Goal: Task Accomplishment & Management: Use online tool/utility

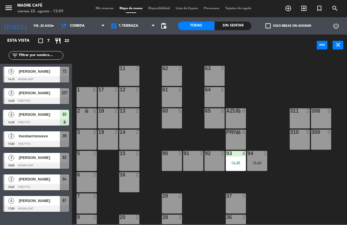
click at [292, 7] on icon "exit_to_app" at bounding box center [288, 8] width 7 height 7
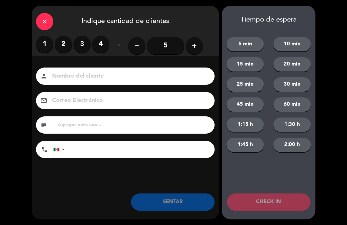
click at [65, 45] on label "2" at bounding box center [63, 44] width 17 height 17
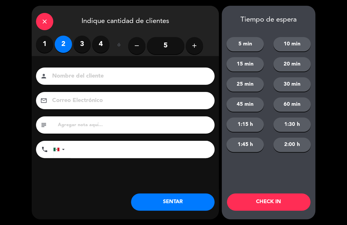
click at [83, 77] on input at bounding box center [129, 76] width 155 height 10
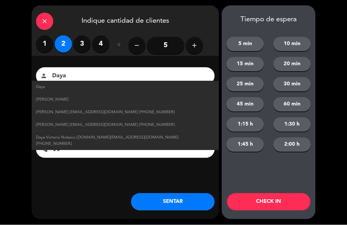
click at [115, 79] on input "Daya" at bounding box center [129, 76] width 155 height 10
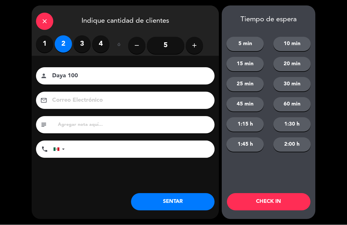
type input "Daya 100"
click at [267, 202] on button "CHECK IN" at bounding box center [268, 202] width 83 height 17
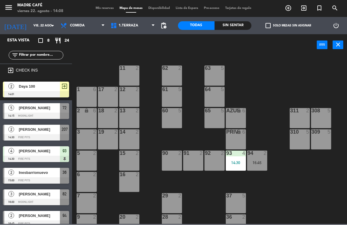
click at [33, 22] on input "vie. 22 ago." at bounding box center [52, 25] width 43 height 9
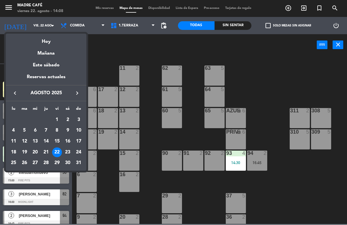
click at [79, 94] on button "keyboard_arrow_right" at bounding box center [77, 93] width 10 height 7
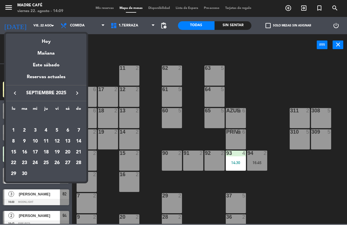
click at [297, 5] on div at bounding box center [173, 112] width 347 height 225
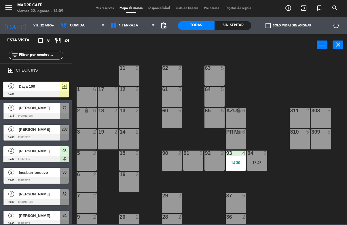
click at [292, 6] on icon "exit_to_app" at bounding box center [288, 8] width 7 height 7
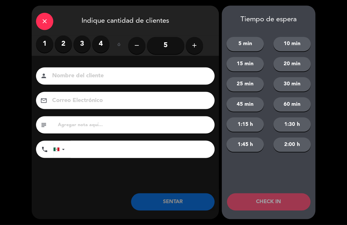
click at [106, 40] on label "4" at bounding box center [100, 44] width 17 height 17
click at [88, 74] on input at bounding box center [129, 76] width 155 height 10
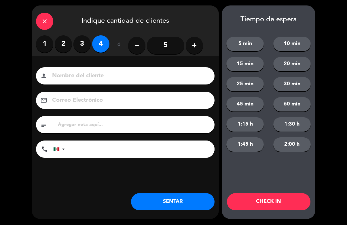
click at [199, 50] on button "add" at bounding box center [194, 45] width 17 height 17
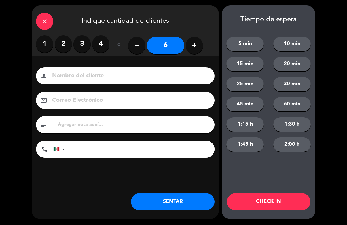
click at [194, 50] on button "add" at bounding box center [194, 45] width 17 height 17
click at [191, 50] on button "add" at bounding box center [194, 45] width 17 height 17
click at [194, 48] on icon "add" at bounding box center [194, 45] width 7 height 7
click at [195, 47] on icon "add" at bounding box center [194, 45] width 7 height 7
click at [193, 49] on button "add" at bounding box center [194, 45] width 17 height 17
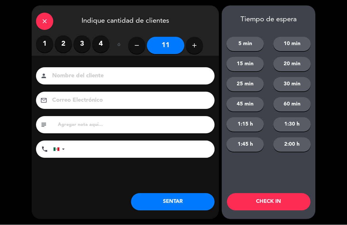
click at [195, 50] on button "add" at bounding box center [194, 45] width 17 height 17
click at [199, 50] on button "add" at bounding box center [194, 45] width 17 height 17
click at [194, 49] on button "add" at bounding box center [194, 45] width 17 height 17
click at [195, 50] on button "add" at bounding box center [194, 45] width 17 height 17
click at [193, 47] on icon "add" at bounding box center [194, 45] width 7 height 7
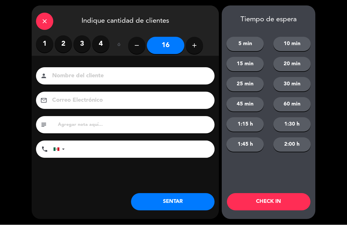
click at [196, 50] on button "add" at bounding box center [194, 45] width 17 height 17
click at [194, 46] on icon "add" at bounding box center [194, 45] width 7 height 7
type input "18"
click at [89, 80] on input at bounding box center [129, 76] width 155 height 10
type input "Walk"
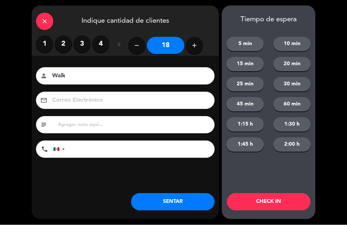
click at [269, 207] on button "CHECK IN" at bounding box center [268, 202] width 83 height 17
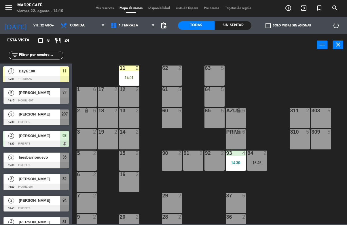
click at [128, 82] on div "11 2 14:01" at bounding box center [129, 76] width 20 height 20
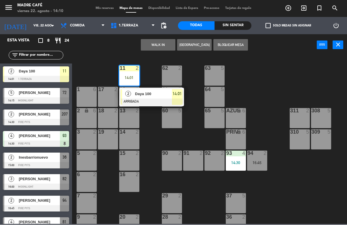
click at [148, 92] on span "Daya 100" at bounding box center [153, 94] width 37 height 6
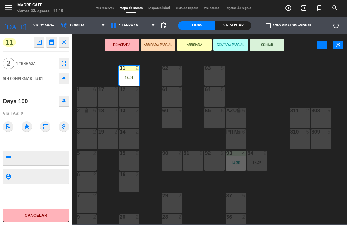
click at [266, 44] on button "SENTAR" at bounding box center [267, 45] width 35 height 12
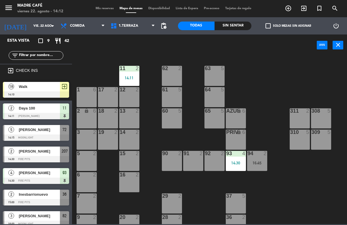
click at [50, 93] on div at bounding box center [36, 95] width 66 height 6
click at [125, 74] on div "11 2 14:11" at bounding box center [129, 76] width 20 height 20
click at [265, 77] on div "11 2 14:11 63 5 62 2 12 2 1 6 61 5 64 5 17 2 13 2 2 lock 6 60 5 65 5 308 5 18 2…" at bounding box center [210, 140] width 271 height 169
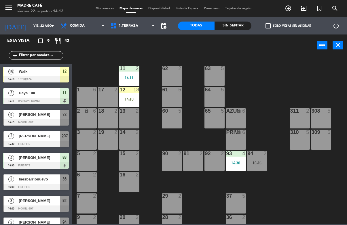
click at [138, 97] on div "14:10" at bounding box center [129, 99] width 20 height 4
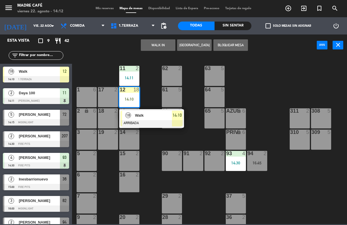
click at [149, 117] on span "Walk" at bounding box center [153, 116] width 37 height 6
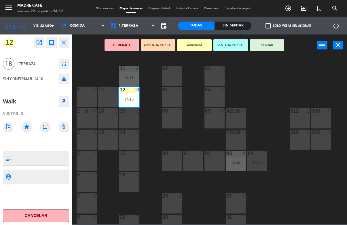
click at [271, 46] on button "SENTAR" at bounding box center [267, 45] width 35 height 12
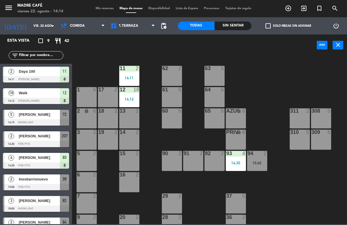
click at [309, 10] on span "exit_to_app" at bounding box center [304, 8] width 16 height 10
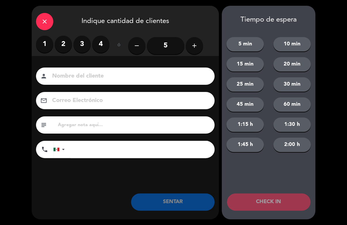
click at [169, 45] on input "5" at bounding box center [165, 45] width 37 height 17
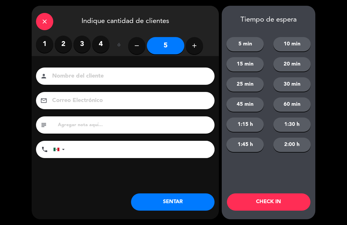
click at [128, 78] on input at bounding box center [129, 76] width 155 height 10
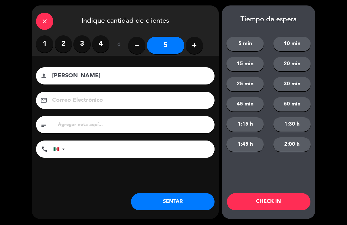
type input "[PERSON_NAME]"
click at [270, 202] on button "CHECK IN" at bounding box center [268, 202] width 83 height 17
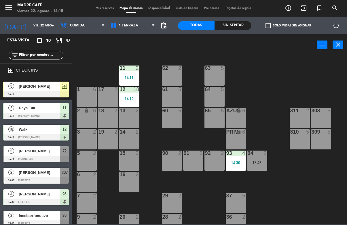
click at [299, 8] on span "exit_to_app" at bounding box center [304, 8] width 16 height 10
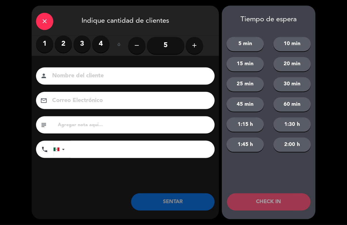
click at [60, 44] on label "2" at bounding box center [63, 44] width 17 height 17
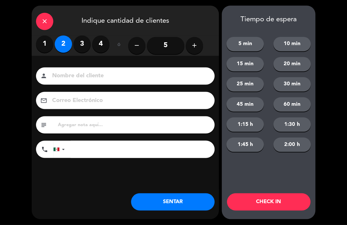
click at [75, 76] on input at bounding box center [129, 76] width 155 height 10
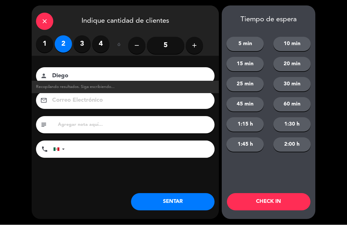
type input "Diego"
click at [267, 203] on button "CHECK IN" at bounding box center [268, 202] width 83 height 17
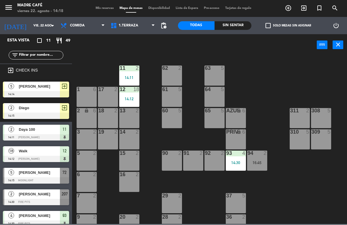
click at [130, 119] on div "13 2" at bounding box center [129, 118] width 20 height 20
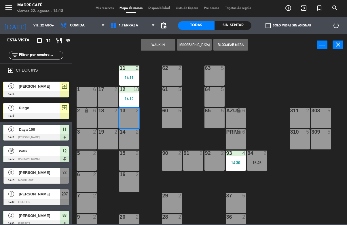
click at [153, 41] on button "WALK IN" at bounding box center [158, 45] width 35 height 12
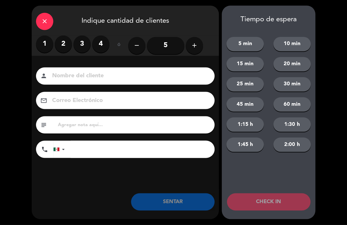
click at [68, 43] on label "2" at bounding box center [63, 44] width 17 height 17
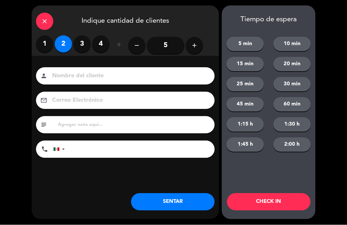
click at [122, 64] on div "Nombre del cliente person Correo Electrónico email subject phone [GEOGRAPHIC_DA…" at bounding box center [125, 122] width 187 height 133
click at [162, 77] on input at bounding box center [129, 76] width 155 height 10
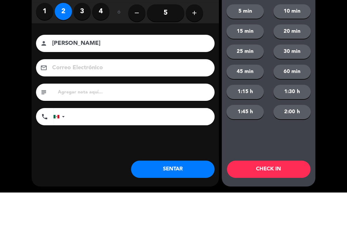
type input "[PERSON_NAME]"
click at [338, 58] on div "close Indique cantidad de clientes 1 2 3 4 ó remove 5 add Nombre del cliente pe…" at bounding box center [173, 112] width 347 height 225
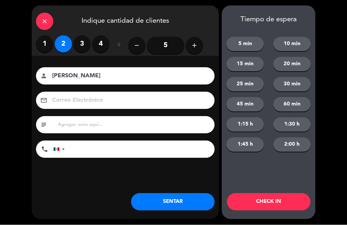
click at [271, 197] on button "CHECK IN" at bounding box center [268, 202] width 83 height 17
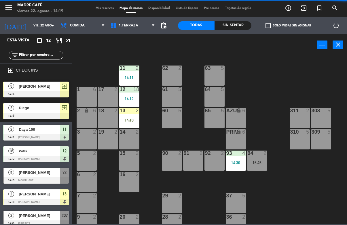
click at [131, 119] on div "14:18" at bounding box center [129, 121] width 20 height 4
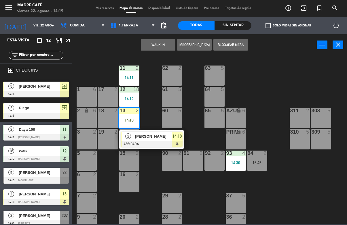
click at [167, 136] on span "[PERSON_NAME]" at bounding box center [153, 137] width 37 height 6
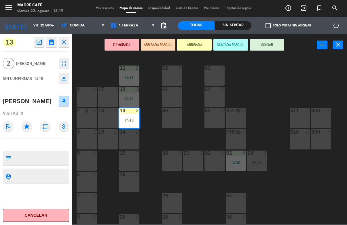
click at [267, 47] on button "SENTAR" at bounding box center [267, 45] width 35 height 12
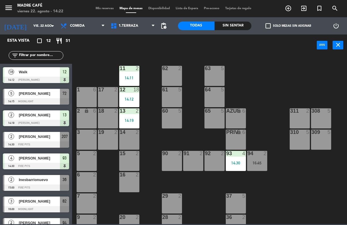
scroll to position [79, 0]
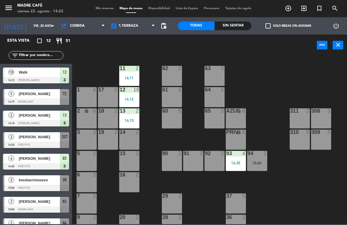
click at [58, 96] on span "[PERSON_NAME]" at bounding box center [39, 94] width 41 height 6
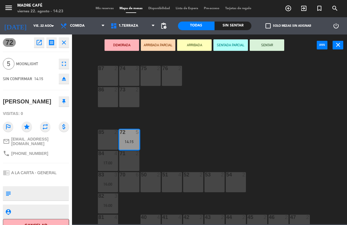
click at [189, 42] on button "ARRIBADA" at bounding box center [194, 45] width 35 height 12
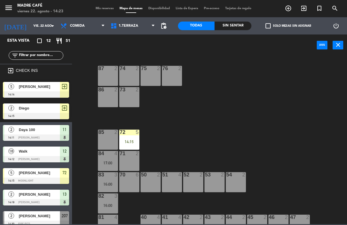
click at [340, 60] on div "87 2 74 2 75 2 76 2 86 2 73 2 72 5 14:15 85 2 71 2 84 4 17:00 70 6 83 3 16:00 5…" at bounding box center [210, 140] width 271 height 169
click at [128, 140] on div "14:15" at bounding box center [129, 142] width 20 height 4
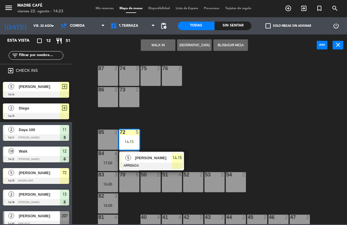
click at [169, 162] on div "[PERSON_NAME]" at bounding box center [152, 157] width 37 height 9
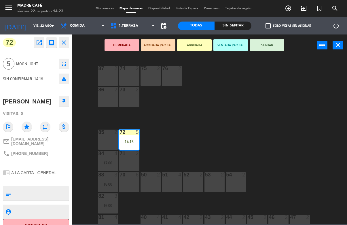
click at [275, 46] on button "SENTAR" at bounding box center [267, 45] width 35 height 12
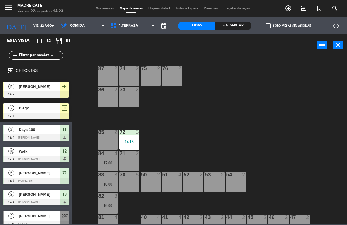
click at [291, 93] on div "87 2 74 2 75 2 76 2 86 2 73 2 72 5 14:15 85 2 71 2 84 4 17:00 70 6 83 3 16:00 5…" at bounding box center [210, 140] width 271 height 169
click at [135, 22] on span "1.Terraza" at bounding box center [133, 26] width 50 height 13
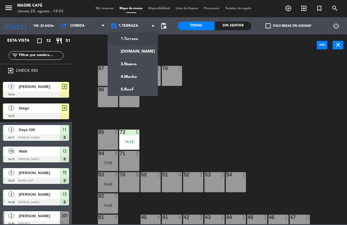
click at [137, 90] on ng-component "menu Madre Café viernes 22. agosto - 14:23 Mis reservas Mapa de mesas Disponibi…" at bounding box center [173, 112] width 347 height 224
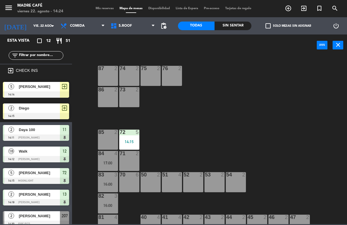
click at [127, 26] on span "5.Roof" at bounding box center [125, 26] width 13 height 4
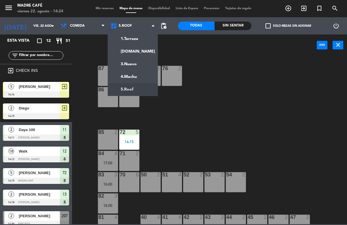
click at [138, 79] on ng-component "menu Madre Café viernes 22. agosto - 14:24 Mis reservas Mapa de mesas Disponibi…" at bounding box center [173, 112] width 347 height 224
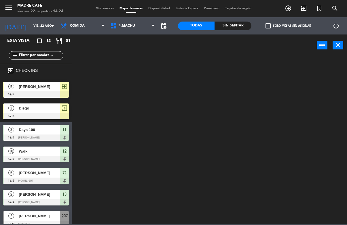
click at [128, 24] on span "4.Machu" at bounding box center [127, 26] width 16 height 4
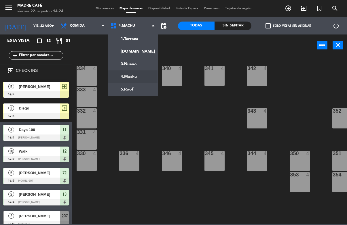
click at [140, 95] on ng-component "menu Madre Café viernes 22. agosto - 14:24 Mis reservas Mapa de mesas Disponibi…" at bounding box center [173, 112] width 347 height 224
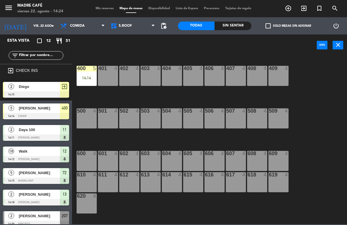
click at [87, 81] on div "400 5 14:14" at bounding box center [87, 76] width 20 height 20
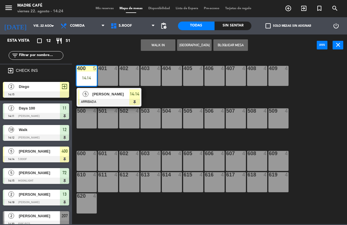
click at [133, 101] on div at bounding box center [109, 102] width 62 height 6
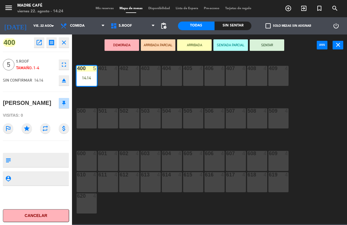
click at [269, 45] on button "SENTAR" at bounding box center [267, 45] width 35 height 12
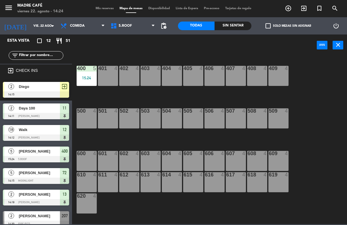
click at [327, 94] on div "400 5 15:24 401 4 402 4 403 4 404 4 405 4 406 4 407 4 408 4 409 4 500 4 501 4 5…" at bounding box center [210, 140] width 271 height 169
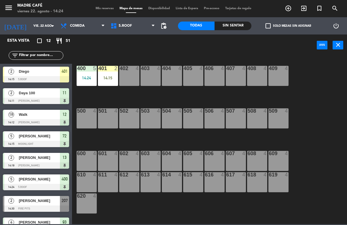
click at [100, 76] on div "14:15" at bounding box center [108, 78] width 20 height 4
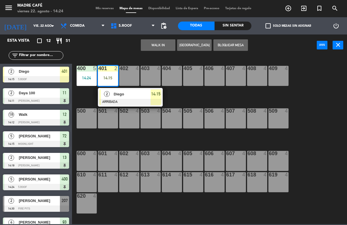
click at [138, 94] on span "Diego" at bounding box center [132, 94] width 37 height 6
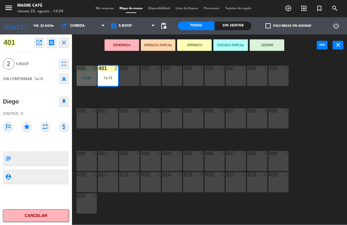
click at [272, 43] on button "SENTAR" at bounding box center [267, 45] width 35 height 12
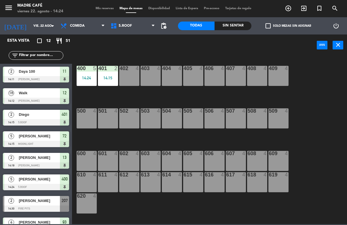
click at [315, 93] on div "400 5 14:24 401 2 14:15 402 4 403 4 404 4 405 4 406 4 407 4 408 4 409 4 500 4 5…" at bounding box center [210, 140] width 271 height 169
click at [37, 198] on span "[PERSON_NAME]" at bounding box center [39, 201] width 41 height 6
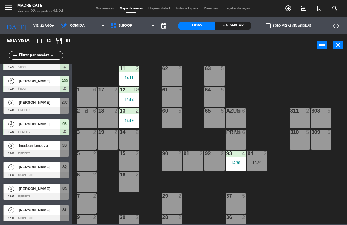
scroll to position [98, 0]
click at [125, 29] on span "5.Roof" at bounding box center [133, 26] width 50 height 13
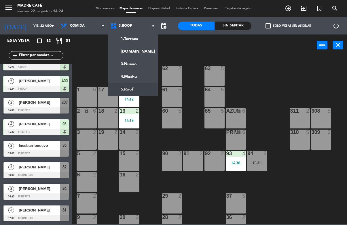
click at [139, 81] on ng-component "menu Madre Café viernes 22. agosto - 14:24 Mis reservas Mapa de mesas Disponibi…" at bounding box center [173, 112] width 347 height 224
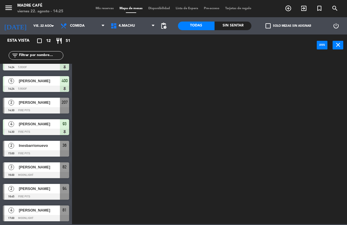
click at [131, 27] on span "4.Machu" at bounding box center [127, 26] width 16 height 4
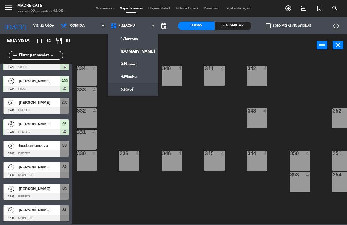
click at [134, 93] on ng-component "menu Madre Café viernes 22. agosto - 14:25 Mis reservas Mapa de mesas Disponibi…" at bounding box center [173, 112] width 347 height 224
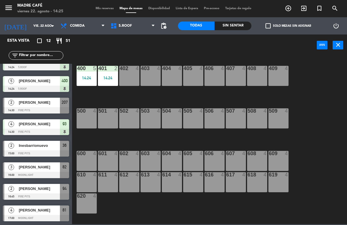
click at [122, 75] on div "402 4" at bounding box center [129, 76] width 20 height 20
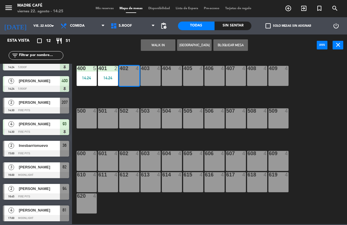
click at [167, 49] on button "WALK IN" at bounding box center [158, 45] width 35 height 12
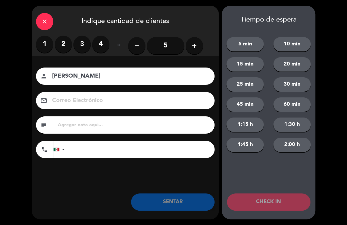
type input "[PERSON_NAME]"
click at [315, 42] on div "10 min" at bounding box center [292, 44] width 47 height 14
click at [57, 47] on label "2" at bounding box center [63, 44] width 17 height 17
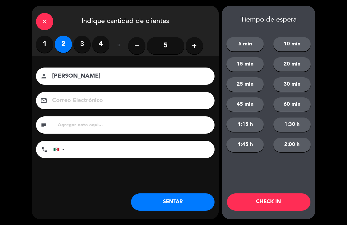
click at [98, 49] on label "4" at bounding box center [100, 44] width 17 height 17
click at [264, 194] on button "CHECK IN" at bounding box center [268, 202] width 83 height 17
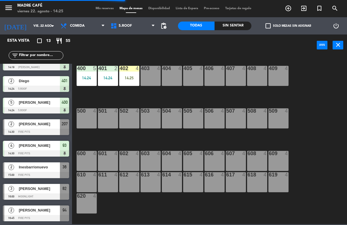
scroll to position [0, 0]
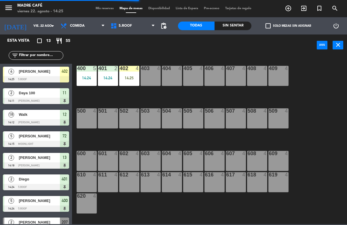
click at [127, 74] on div "402 4 14:25" at bounding box center [129, 76] width 20 height 20
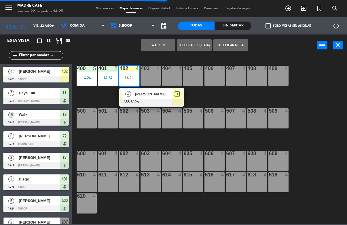
click at [178, 97] on span "exit_to_app" at bounding box center [177, 94] width 7 height 7
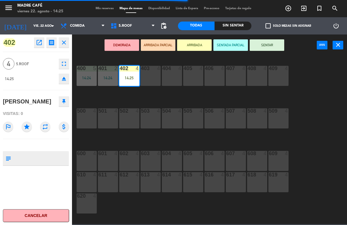
click at [271, 47] on button "SENTAR" at bounding box center [267, 45] width 35 height 12
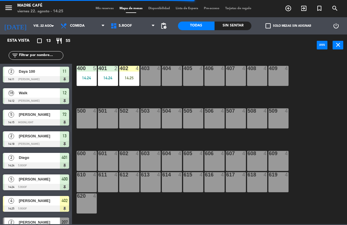
click at [317, 78] on div "400 5 14:24 401 2 14:24 402 4 14:25 403 4 404 4 405 4 406 4 407 4 408 4 409 4 5…" at bounding box center [210, 140] width 271 height 169
click at [330, 87] on div "400 5 14:24 401 2 14:24 402 4 14:25 403 4 404 4 405 4 406 4 407 4 408 4 409 4 5…" at bounding box center [210, 140] width 271 height 169
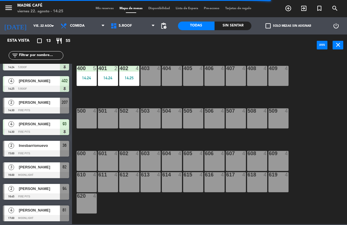
scroll to position [120, 0]
